Goal: Task Accomplishment & Management: Use online tool/utility

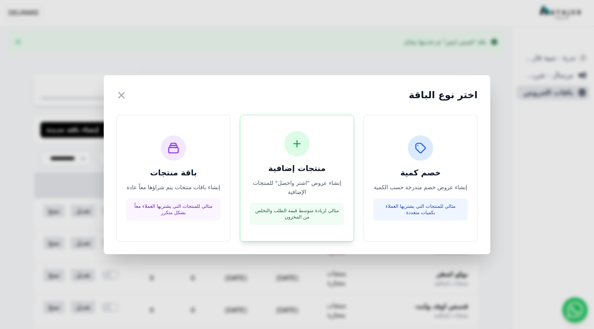
click at [309, 175] on div "منتجات إضافية إنشاء عروض "اشتر واحصل" للمنتجات الإضافية مثالي لزيادة متوسط قيمة…" at bounding box center [297, 178] width 94 height 94
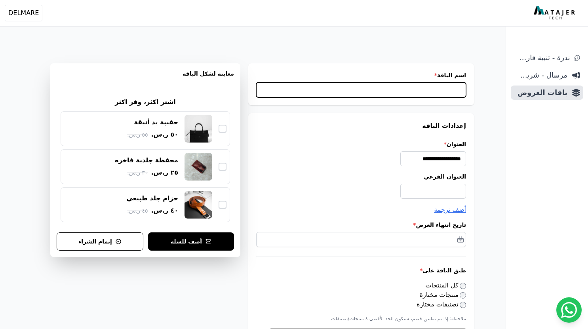
click at [433, 92] on input "اسم الباقة *" at bounding box center [361, 89] width 210 height 15
